Goal: Book appointment/travel/reservation

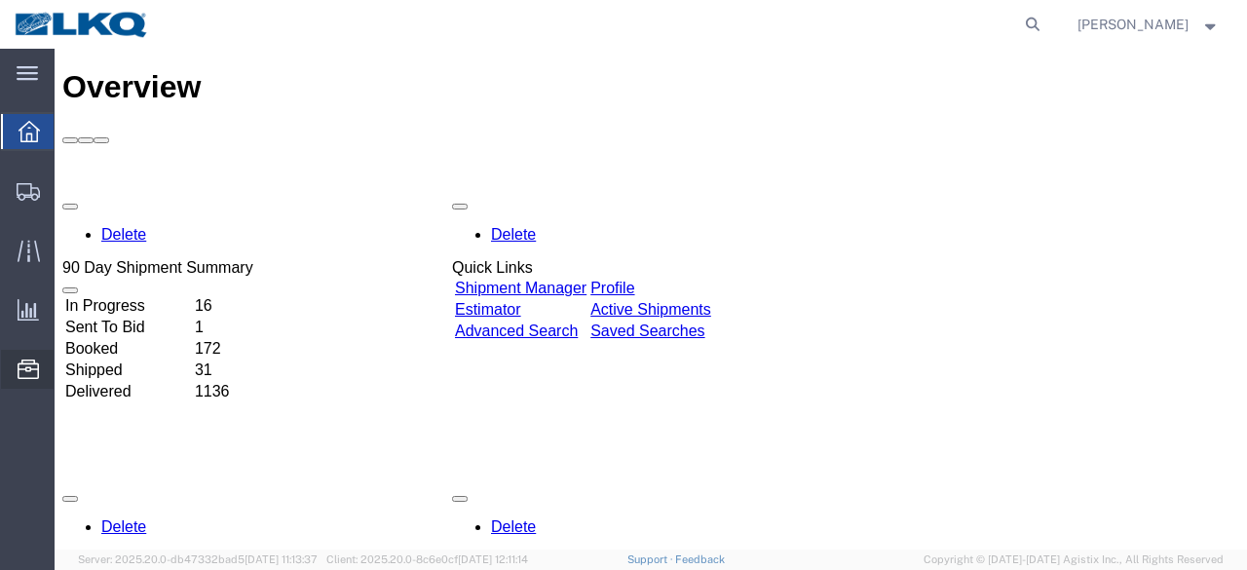
click at [0, 0] on span "Location Appointment" at bounding box center [0, 0] width 0 height 0
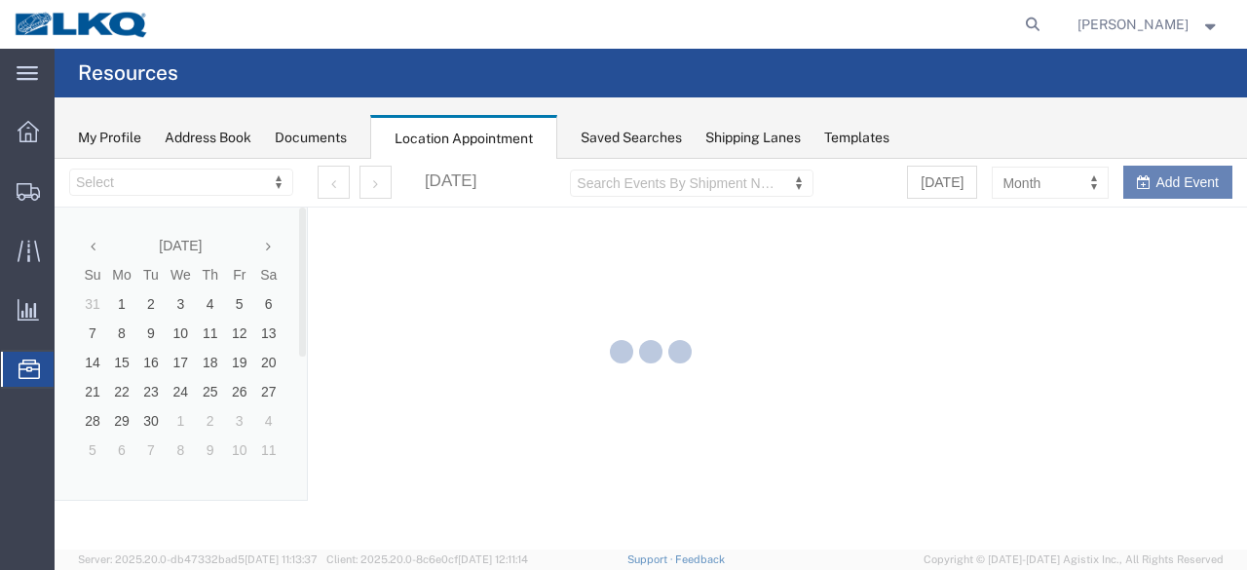
select select "28712"
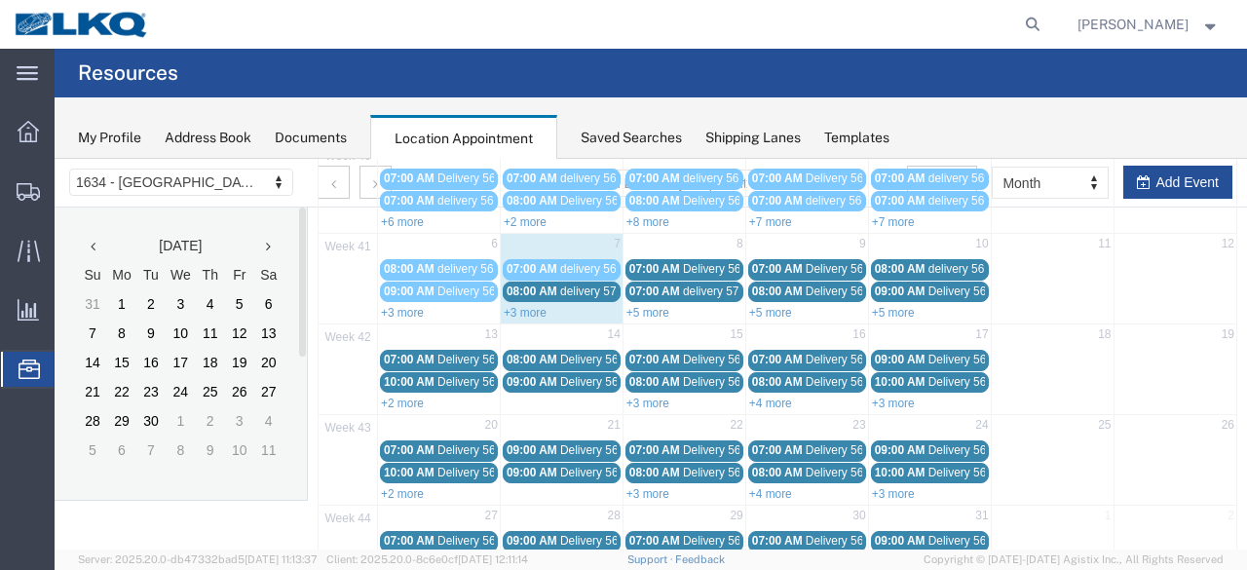
scroll to position [195, 0]
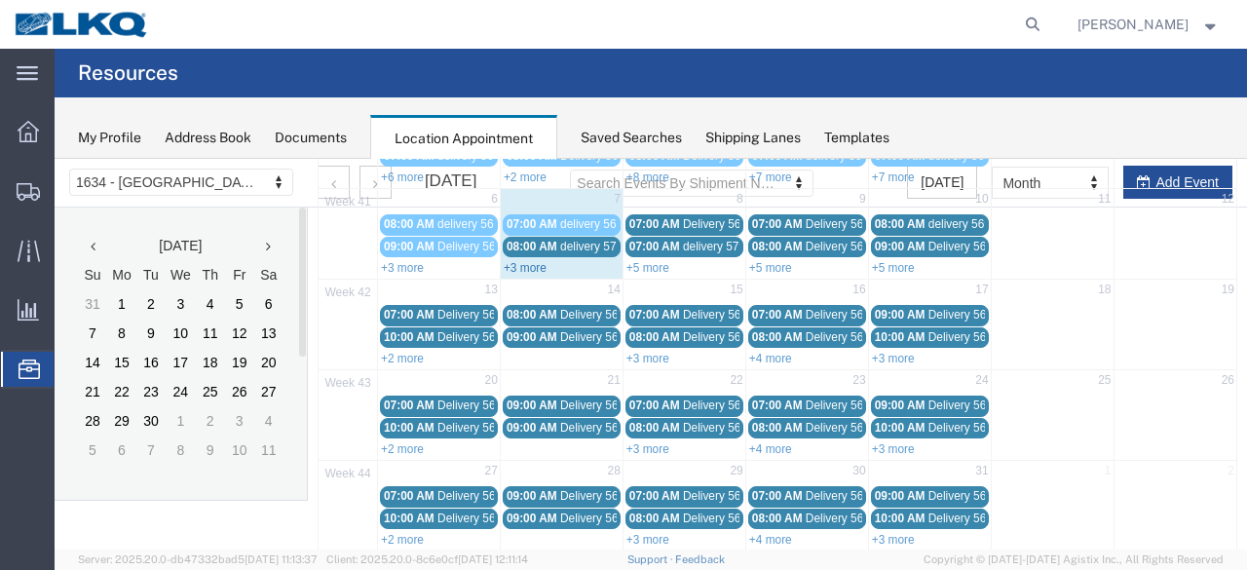
click at [538, 266] on link "+3 more" at bounding box center [525, 268] width 43 height 14
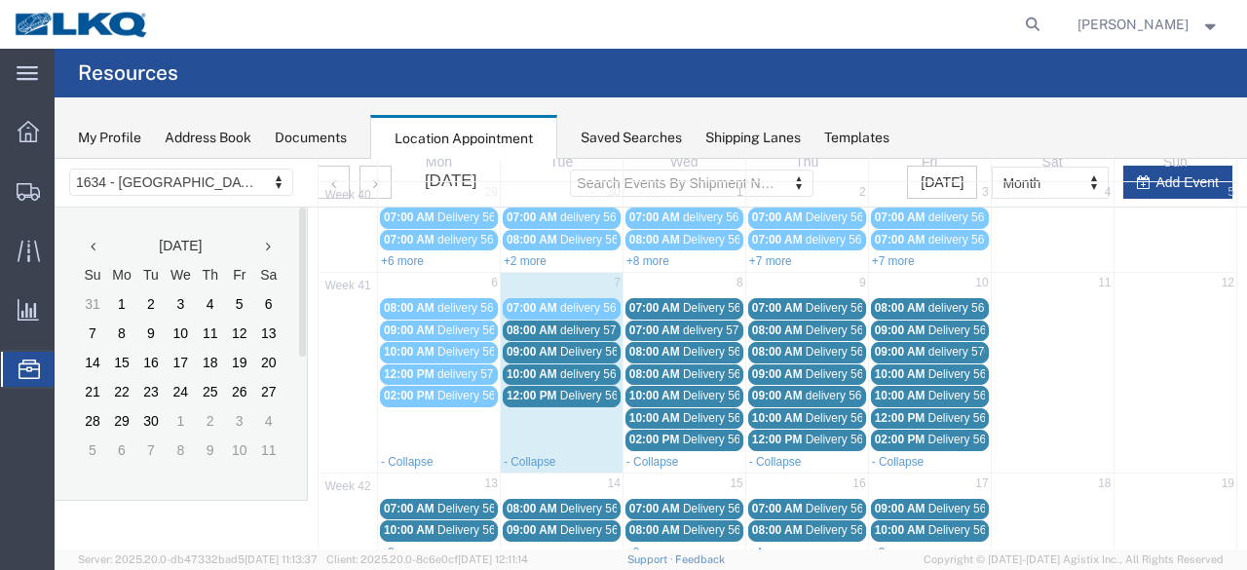
scroll to position [0, 0]
